Goal: Task Accomplishment & Management: Use online tool/utility

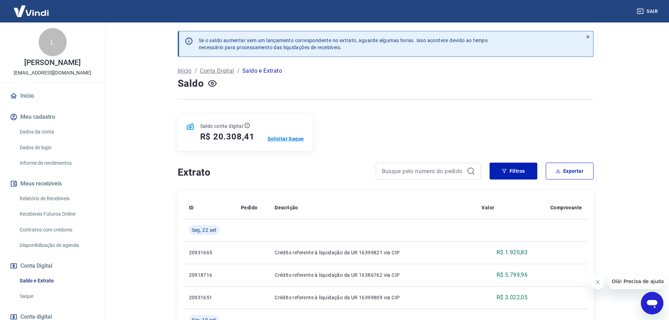
click at [287, 139] on p "Solicitar Saque" at bounding box center [286, 138] width 37 height 7
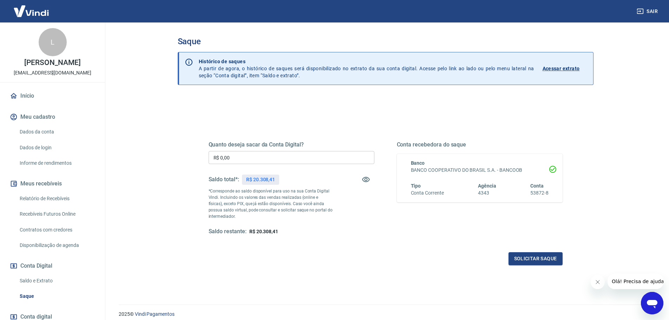
click at [285, 158] on input "R$ 0,00" at bounding box center [292, 157] width 166 height 13
type input "R$ 20.308,41"
click at [541, 255] on button "Solicitar saque" at bounding box center [535, 258] width 54 height 13
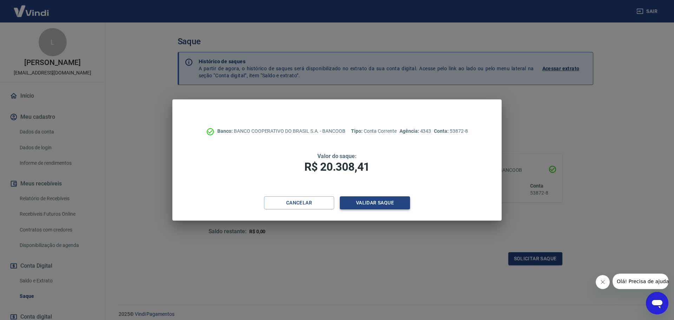
click at [378, 204] on button "Validar saque" at bounding box center [375, 202] width 70 height 13
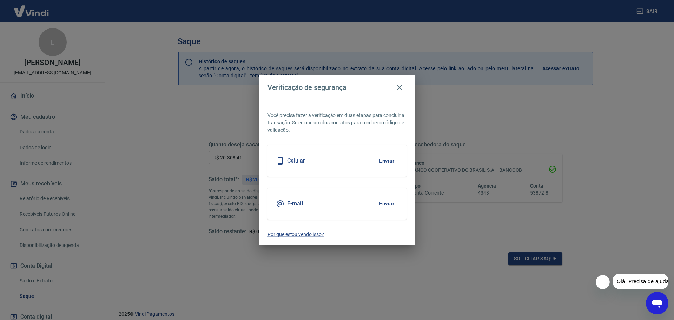
click at [385, 202] on button "Enviar" at bounding box center [386, 203] width 23 height 15
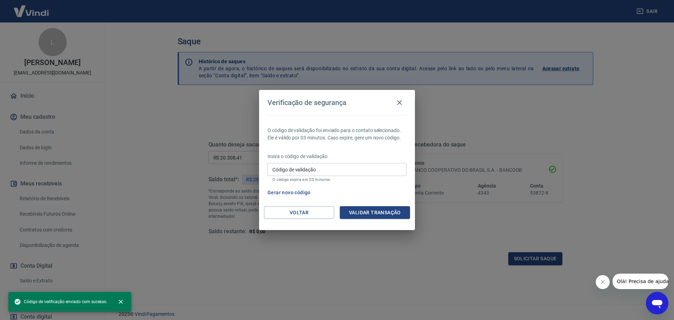
click at [344, 172] on input "Código de validação" at bounding box center [337, 169] width 139 height 13
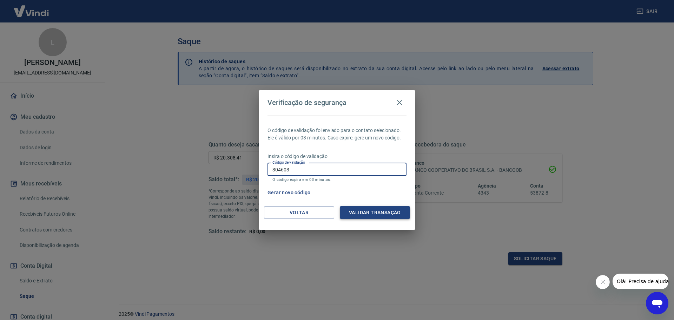
type input "304603"
click at [381, 211] on button "Validar transação" at bounding box center [375, 212] width 70 height 13
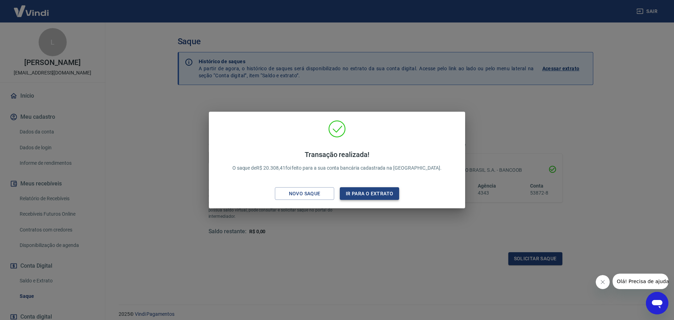
click at [371, 191] on button "Ir para o extrato" at bounding box center [369, 193] width 59 height 13
